Goal: Communication & Community: Participate in discussion

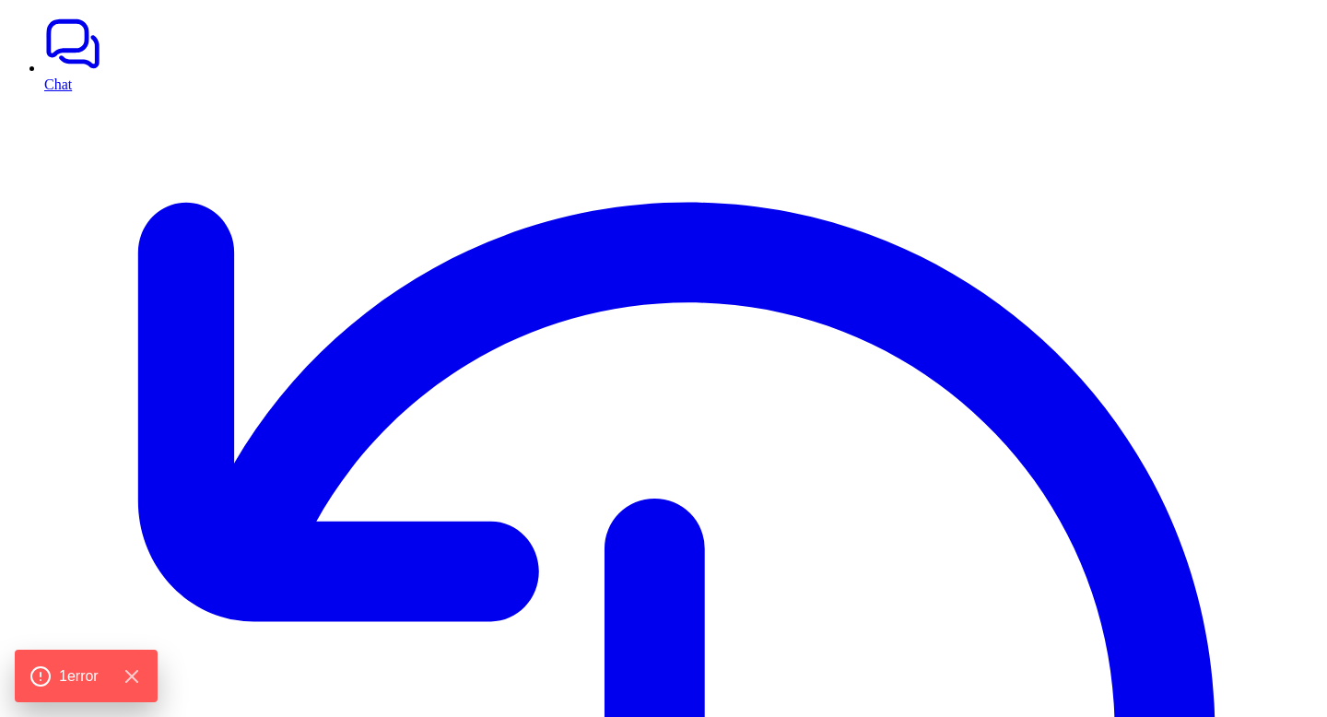
click at [65, 72] on link "Chat" at bounding box center [682, 53] width 1276 height 77
click at [76, 69] on link "Chat" at bounding box center [682, 53] width 1276 height 77
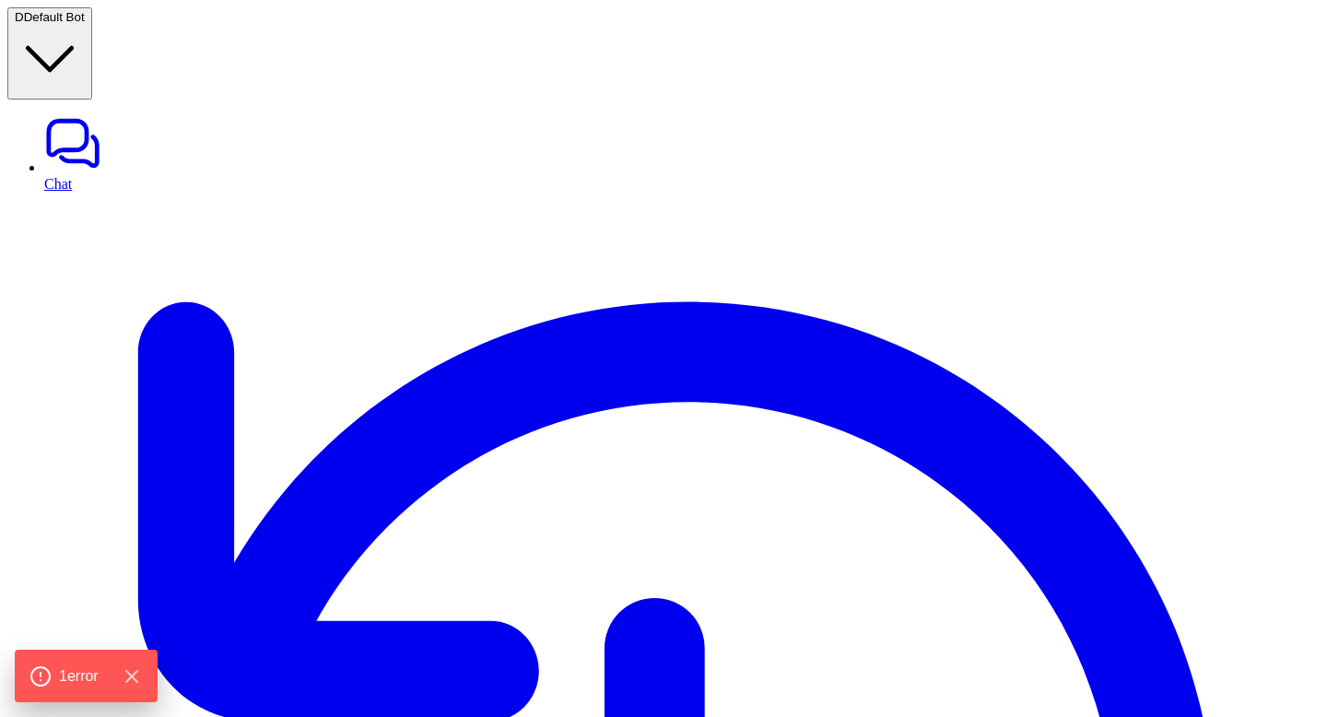
type textarea "**********"
